Goal: Navigation & Orientation: Find specific page/section

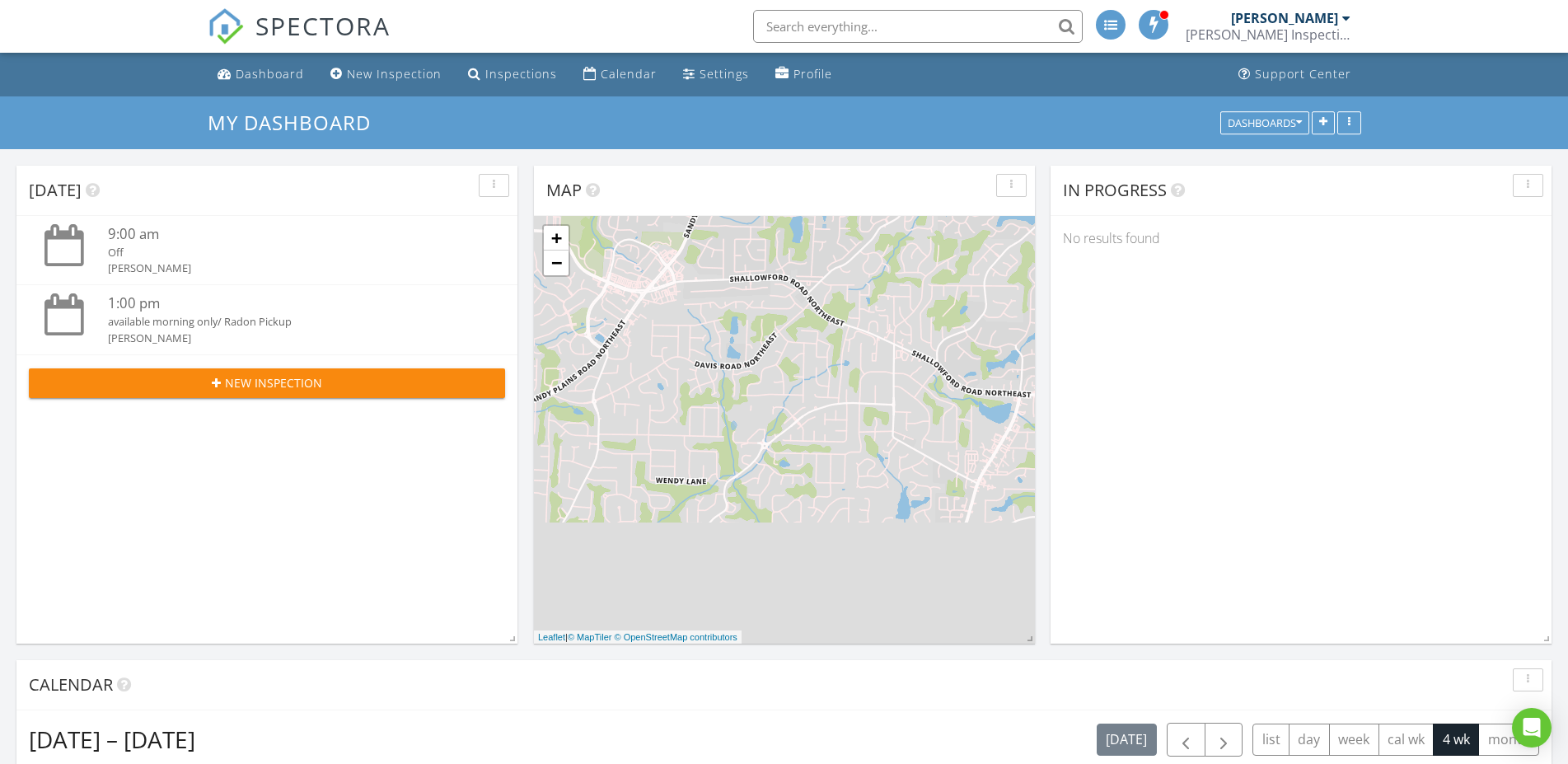
scroll to position [1514, 1583]
click at [601, 69] on div "Calendar" at bounding box center [628, 74] width 56 height 15
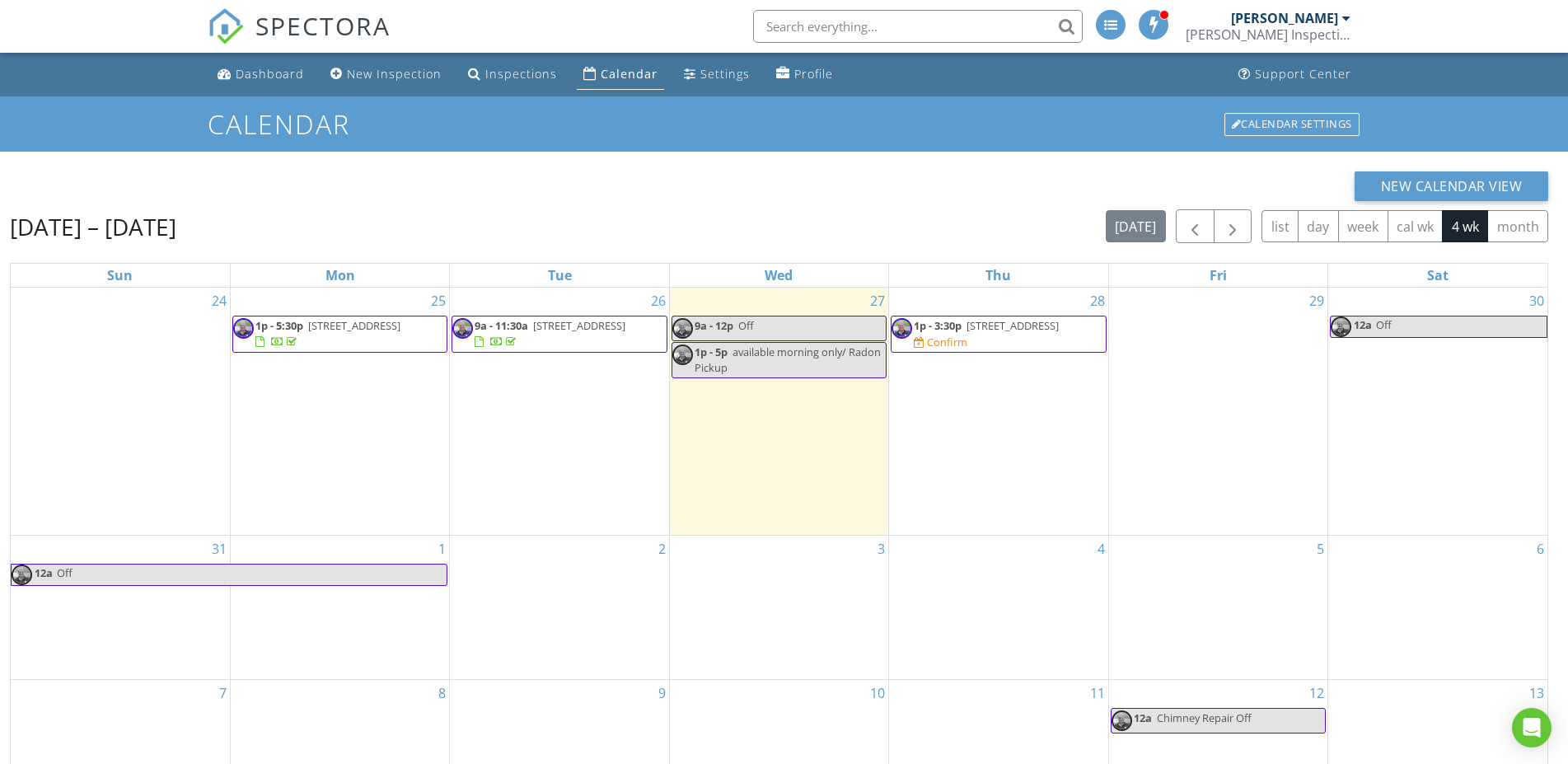
click at [1061, 336] on span "1p - 3:30p 190 Azalea Dr , Roswell 30075 Confirm" at bounding box center [999, 334] width 214 height 32
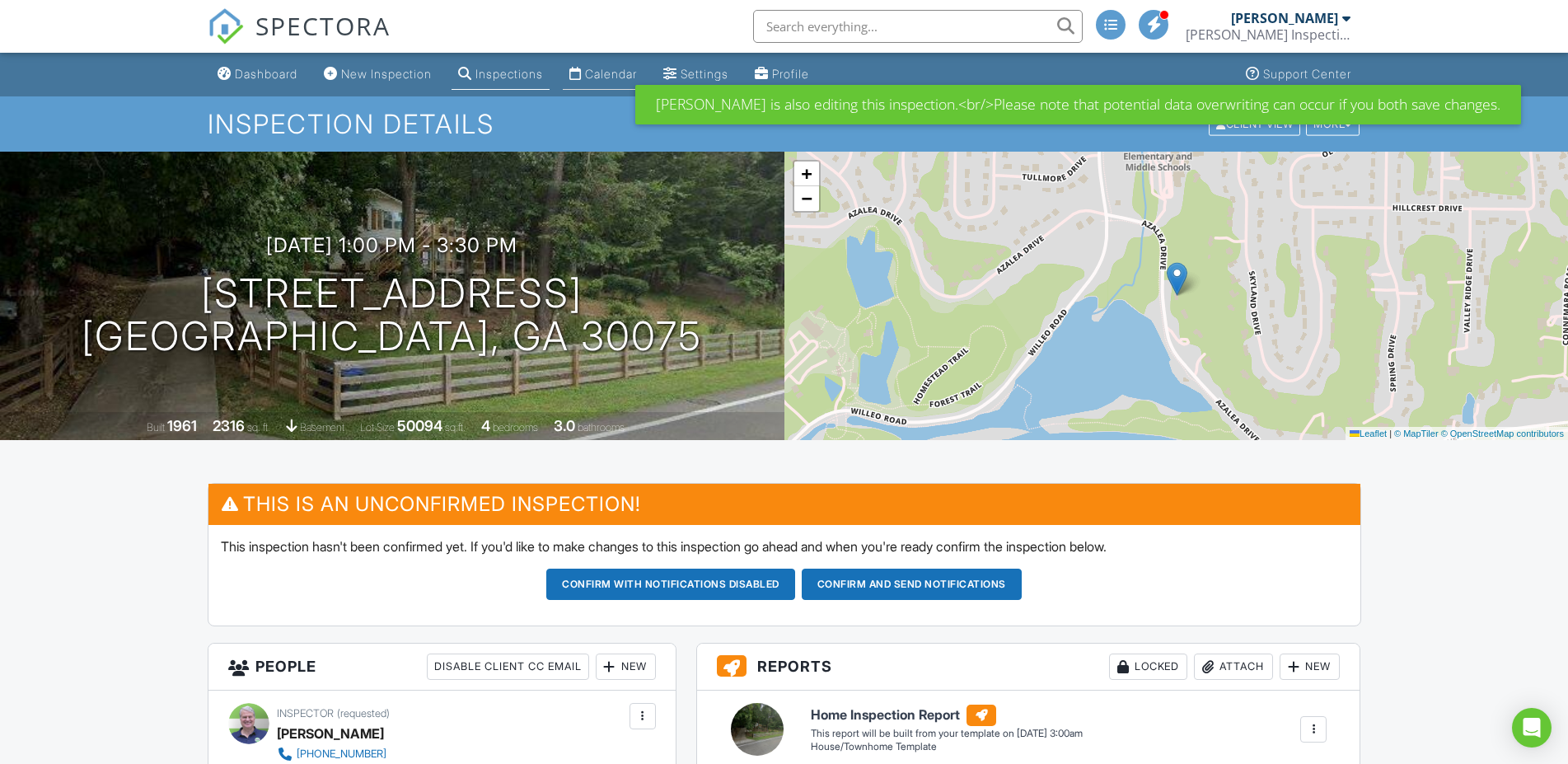
click at [620, 71] on div "Calendar" at bounding box center [611, 74] width 52 height 14
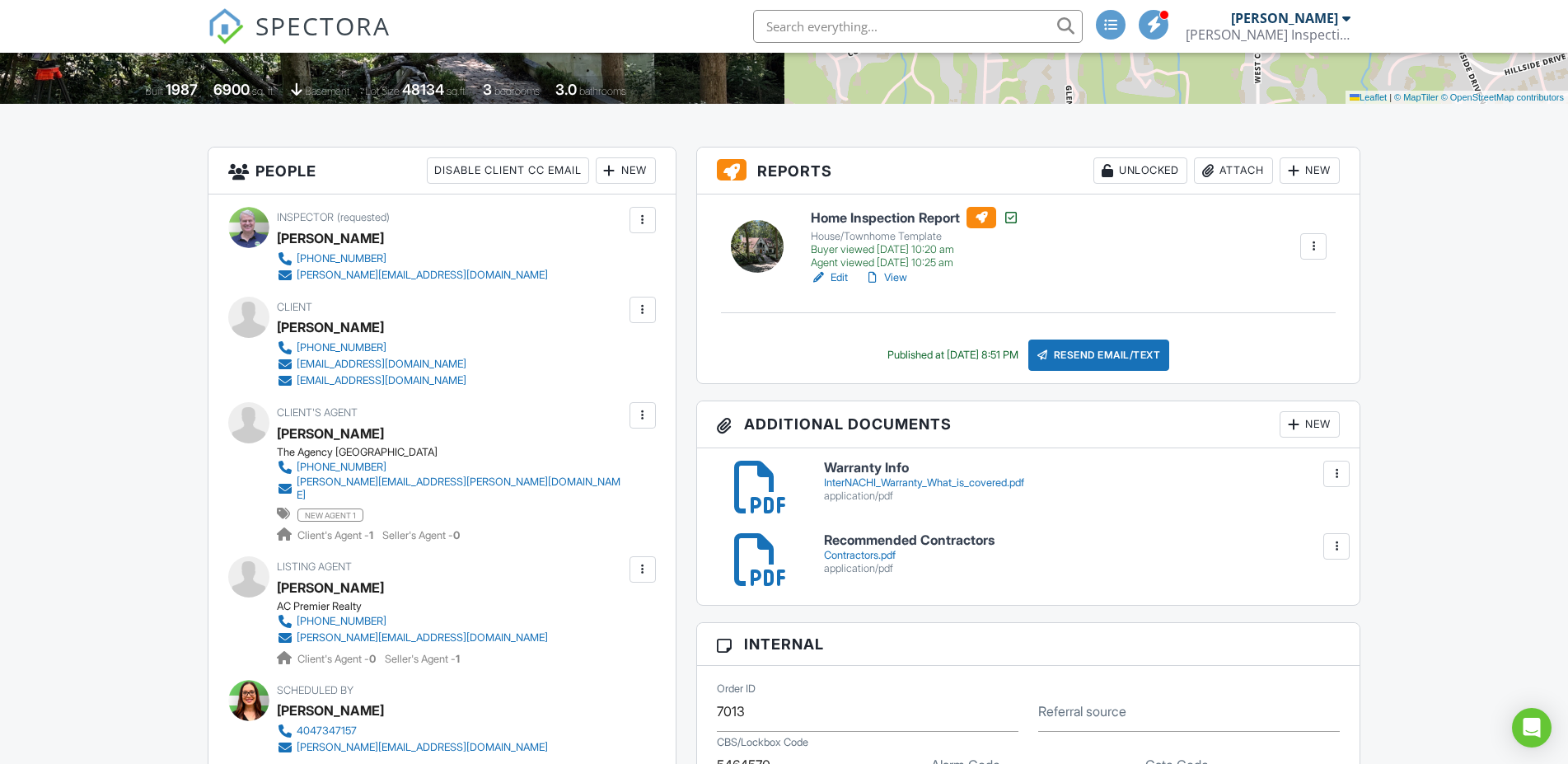
scroll to position [337, 0]
drag, startPoint x: 448, startPoint y: 385, endPoint x: 298, endPoint y: 383, distance: 150.0
click at [298, 383] on div "470-478-7581 jcervantes01@gmail.com jorgecervantes99@gmail.com" at bounding box center [378, 364] width 203 height 49
drag, startPoint x: 502, startPoint y: 315, endPoint x: 515, endPoint y: 315, distance: 13.0
click at [503, 315] on div "Client Jorge Cervantes 470-478-7581 jcervantes01@gmail.com jorgecervantes99@gma…" at bounding box center [411, 343] width 269 height 92
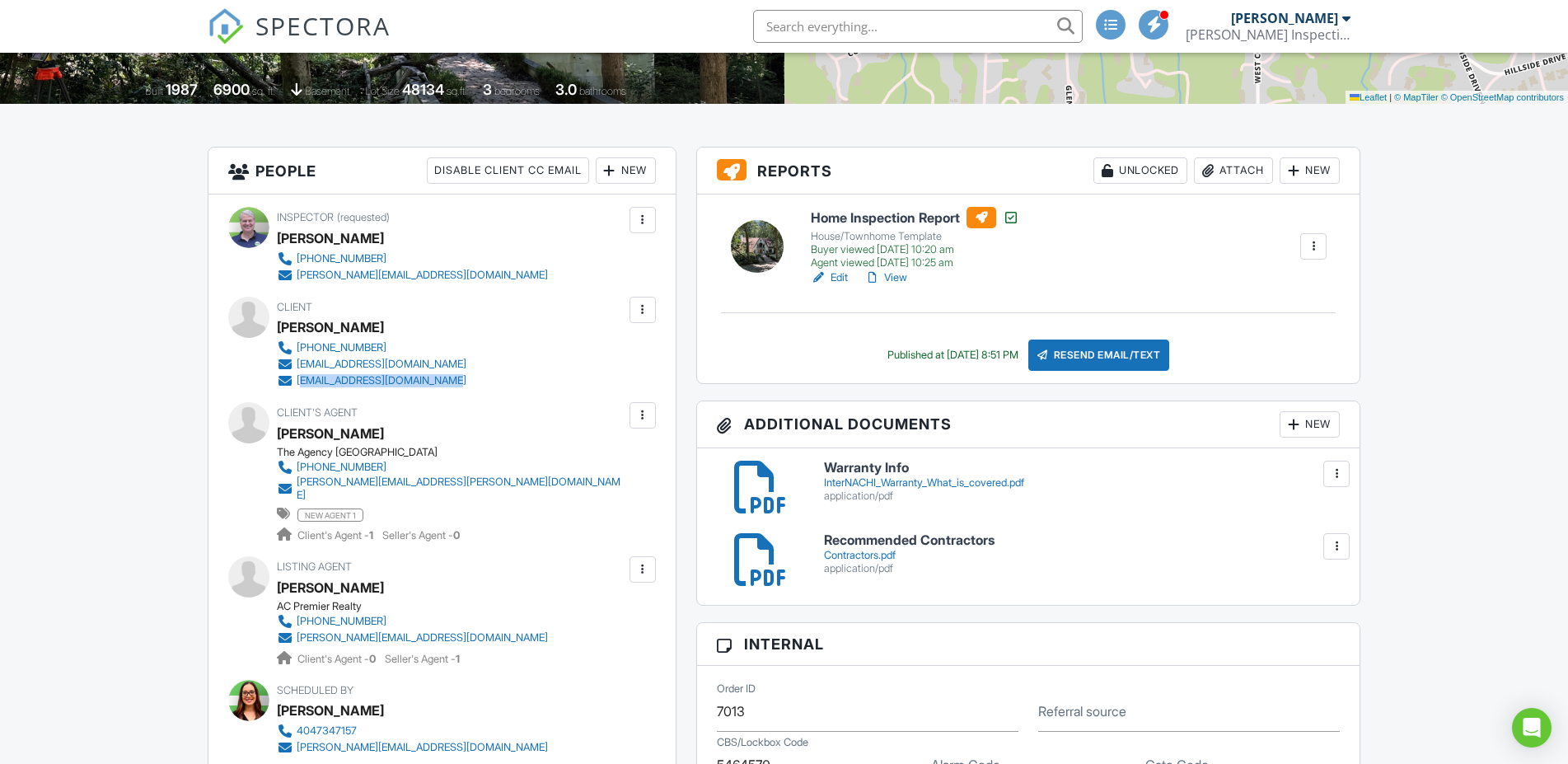
click at [508, 315] on div "Client Jorge Cervantes 470-478-7581 jcervantes01@gmail.com jorgecervantes99@gma…" at bounding box center [411, 343] width 269 height 92
drag, startPoint x: 274, startPoint y: 357, endPoint x: 419, endPoint y: 360, distance: 145.0
click at [419, 360] on div "Client Jorge Cervantes 470-478-7581 jcervantes01@gmail.com jorgecervantes99@gma…" at bounding box center [442, 343] width 427 height 92
copy link "jcervantes01@gmail.com"
drag, startPoint x: 470, startPoint y: 487, endPoint x: 296, endPoint y: 485, distance: 174.0
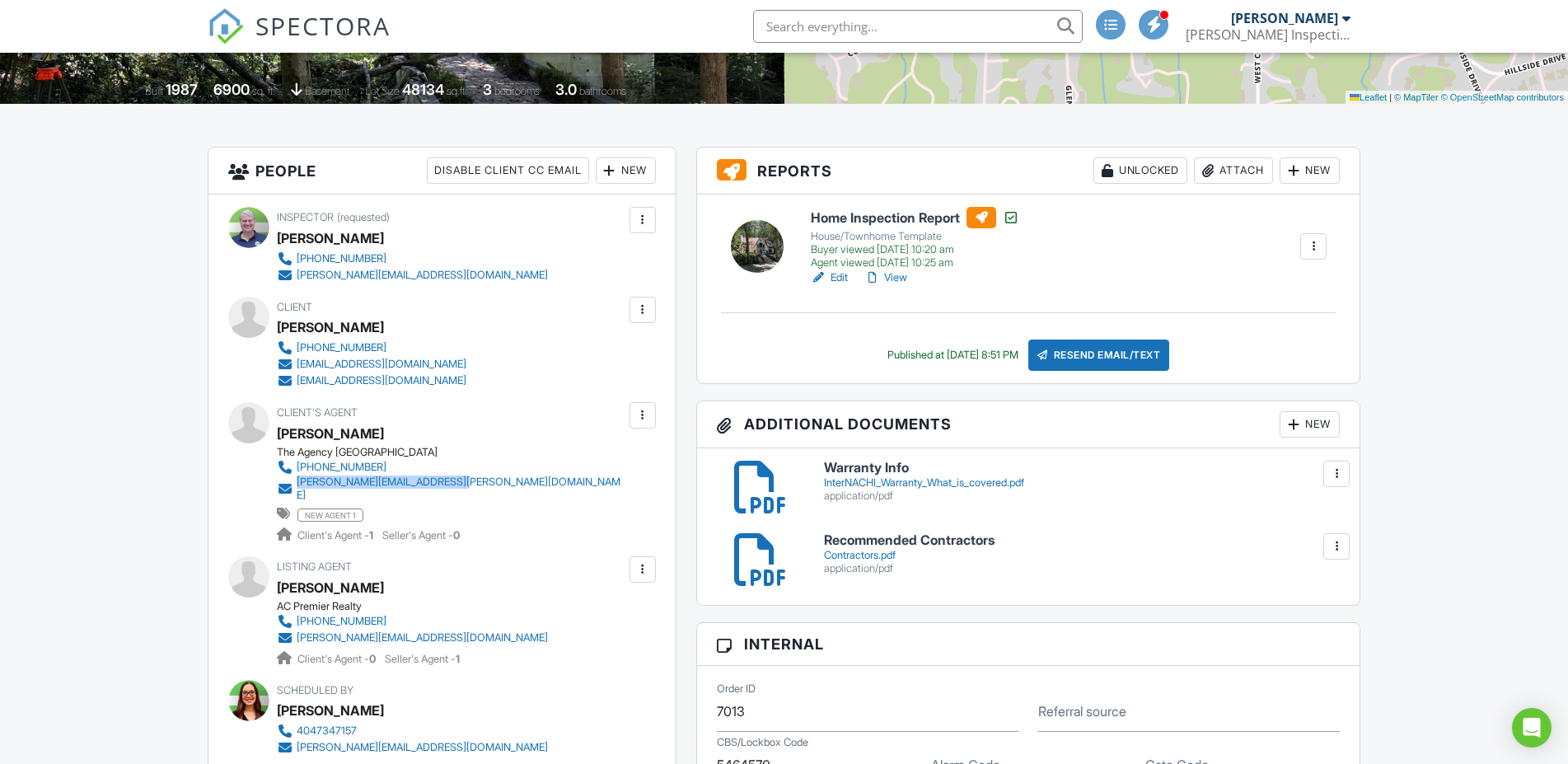
click at [296, 485] on div "The Agency Atlanta 404-491-8090 john.andersen@theagencyre.com new agent 1 Clien…" at bounding box center [458, 495] width 362 height 98
copy div "john.andersen@theagencyre.com"
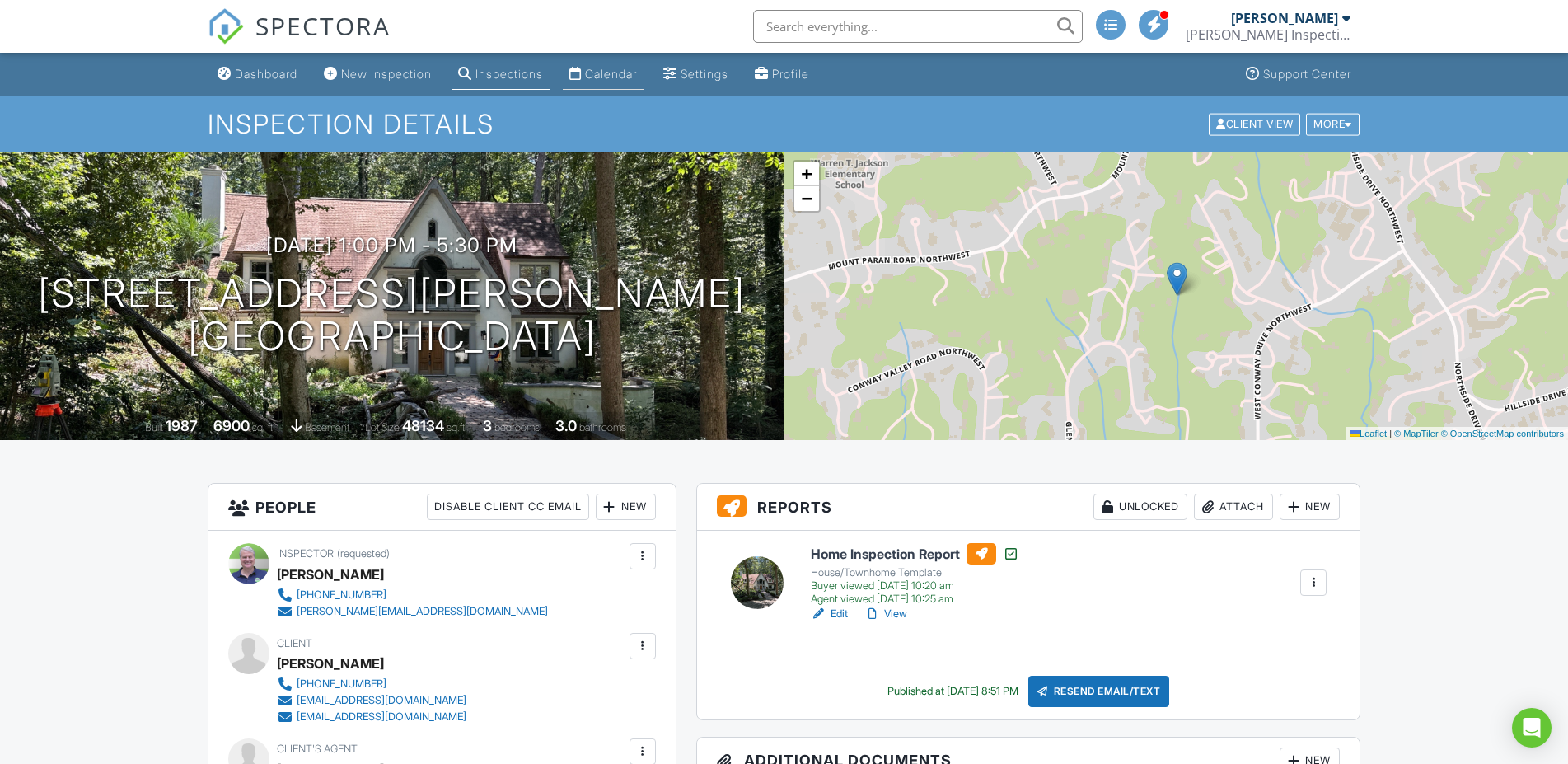
click at [637, 72] on div "Calendar" at bounding box center [611, 74] width 52 height 14
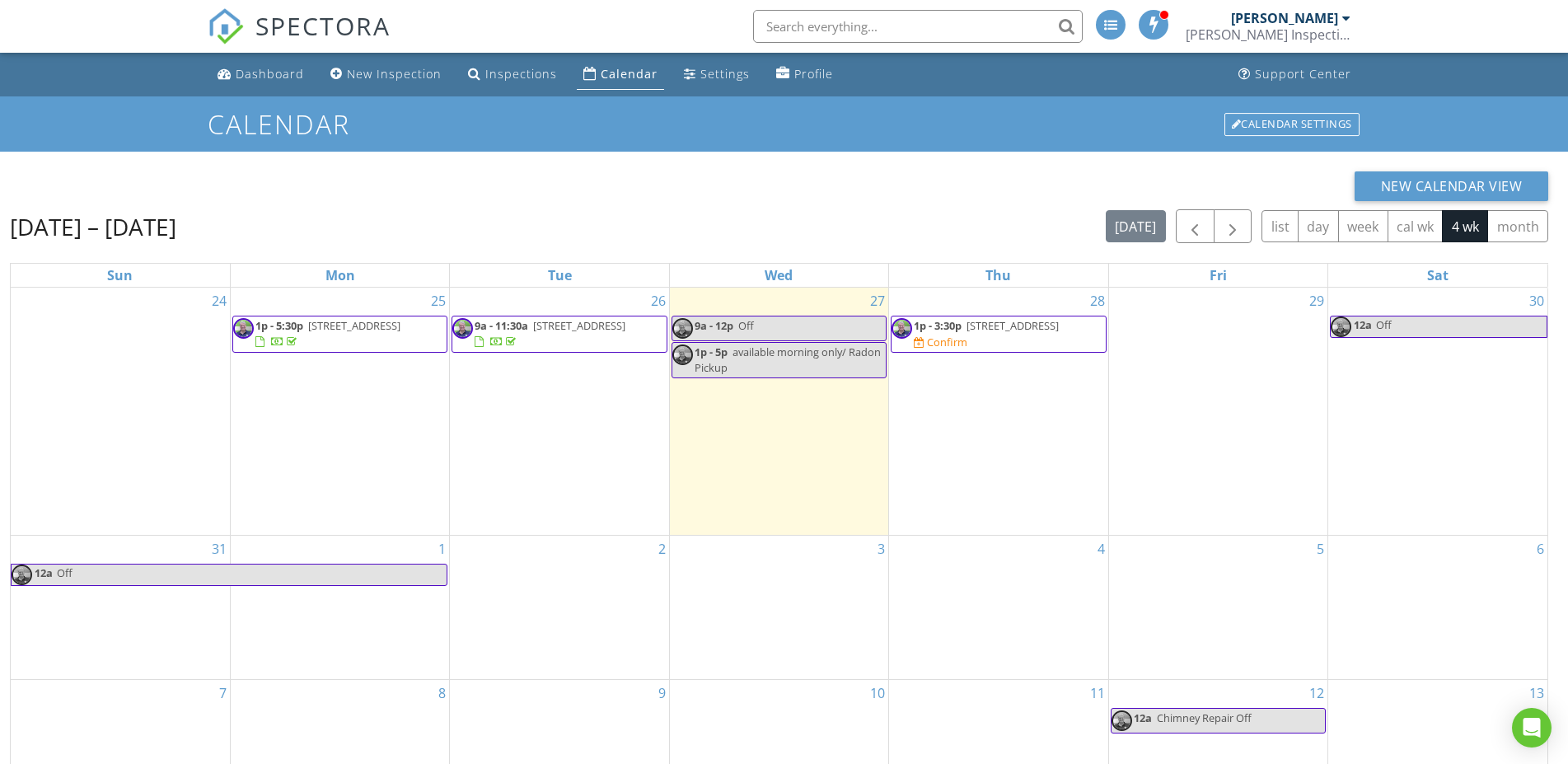
click at [1047, 327] on span "190 Azalea Dr , Roswell 30075" at bounding box center [1013, 325] width 92 height 14
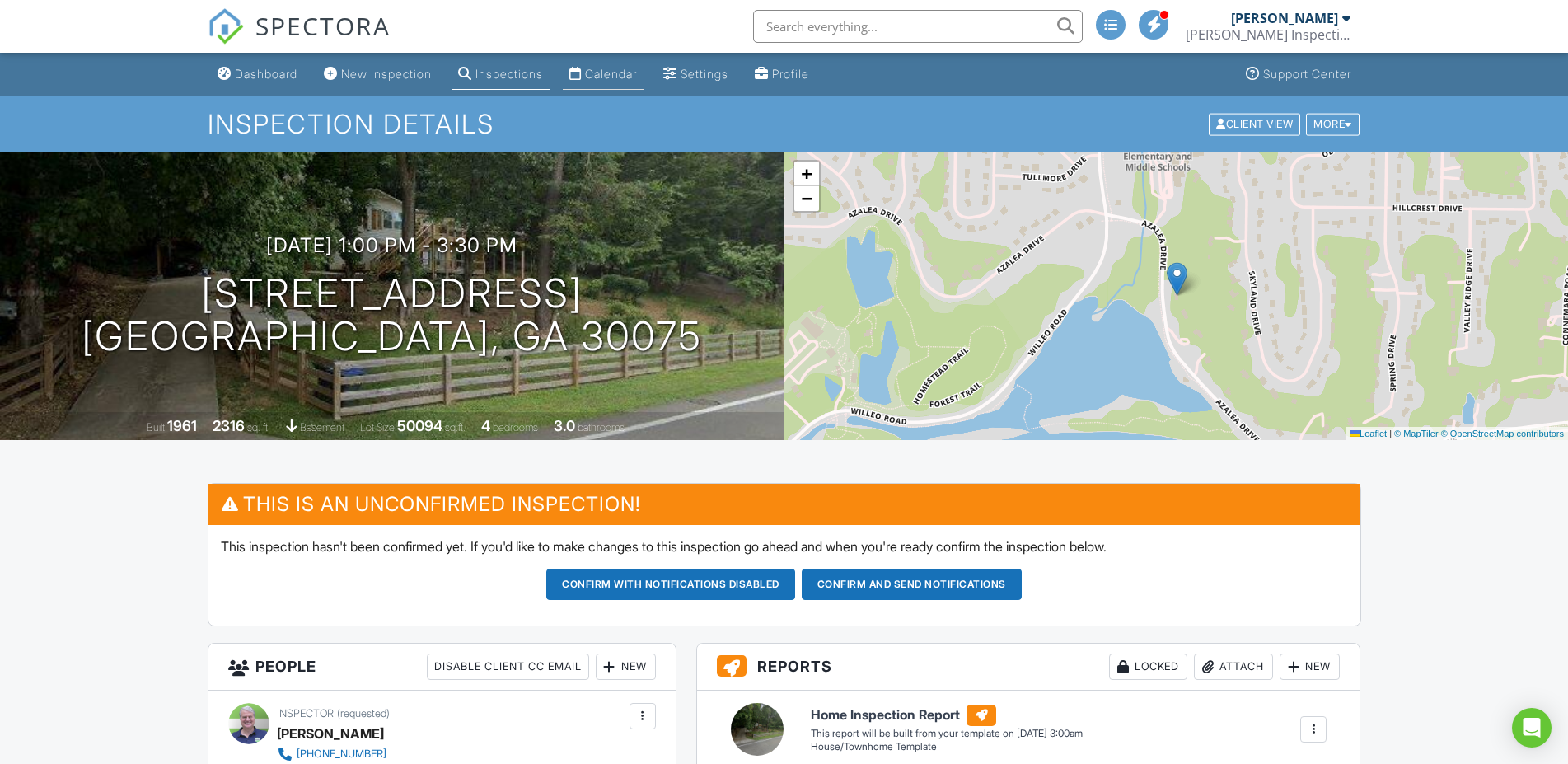
click at [626, 69] on div "Calendar" at bounding box center [611, 74] width 52 height 14
